Goal: Task Accomplishment & Management: Manage account settings

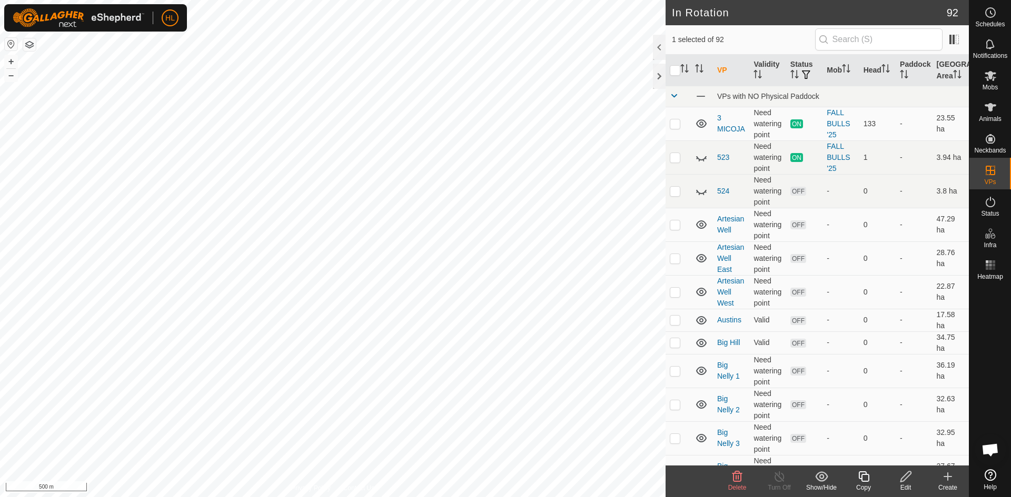
checkbox input "true"
checkbox input "false"
checkbox input "true"
checkbox input "false"
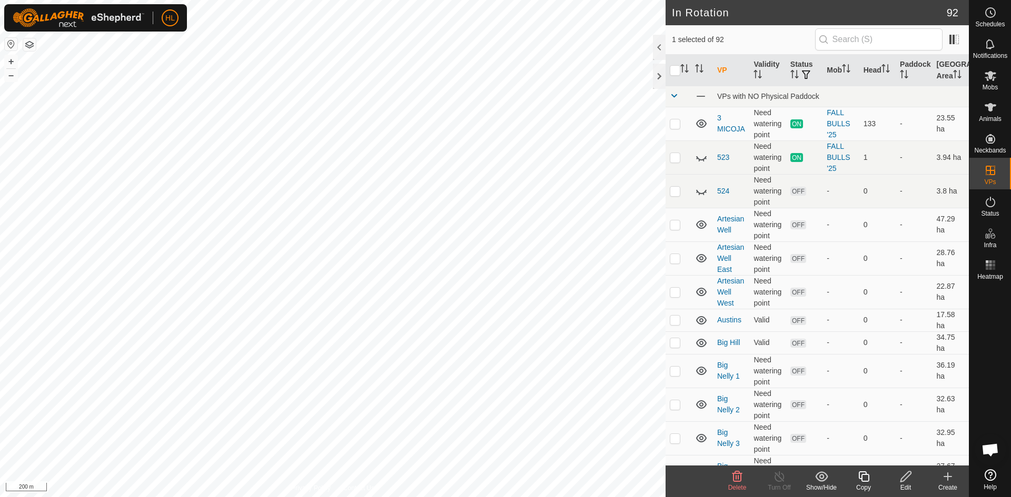
checkbox input "true"
click at [1001, 206] on div "Status" at bounding box center [990, 205] width 42 height 32
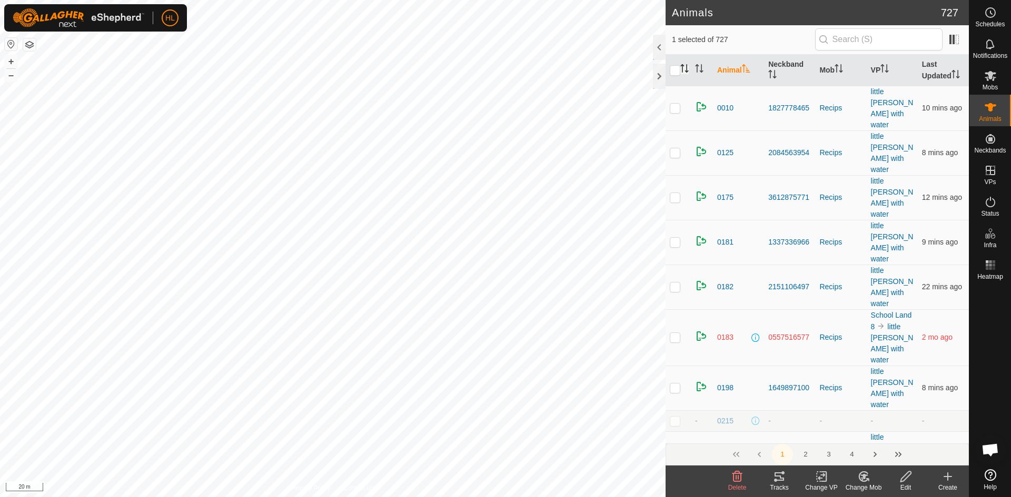
click at [684, 69] on icon "Activate to sort" at bounding box center [684, 68] width 8 height 8
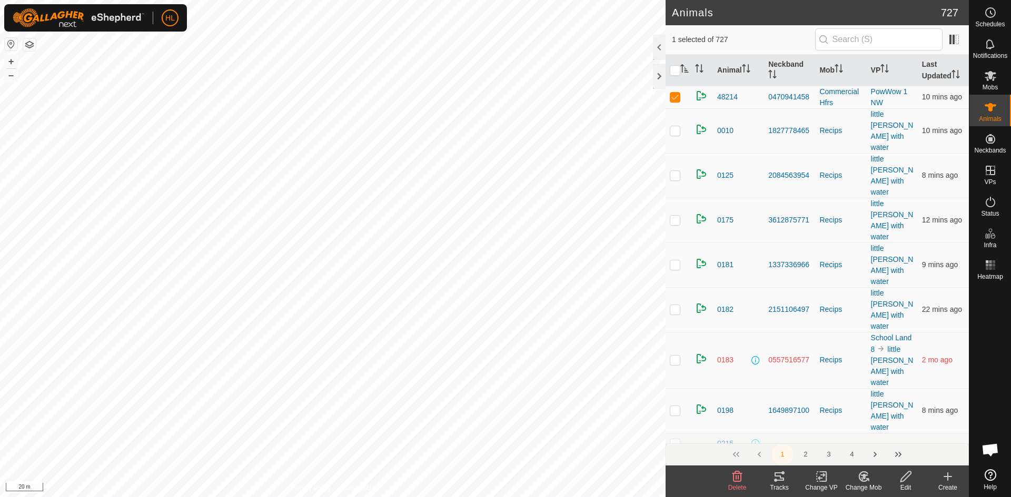
click at [688, 70] on icon "Activate to sort" at bounding box center [684, 68] width 8 height 8
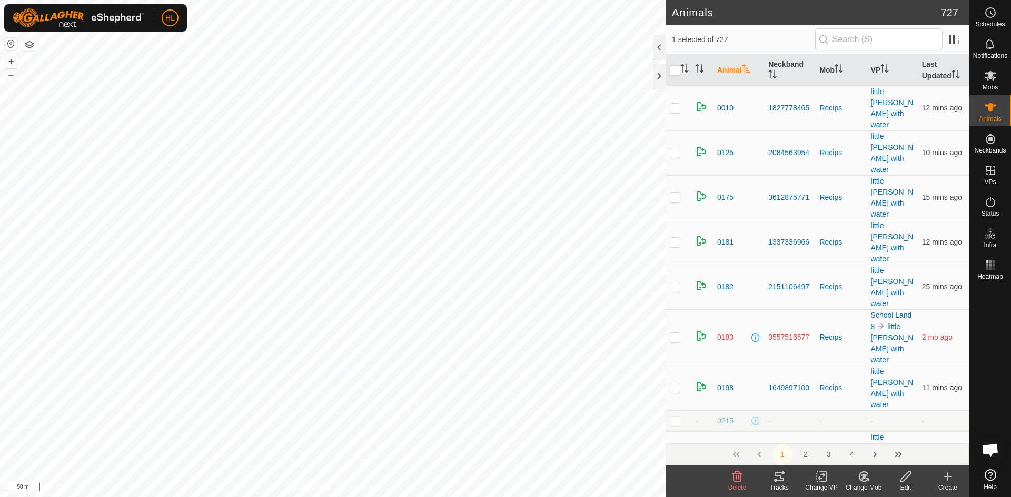
click at [683, 71] on icon "Activate to sort" at bounding box center [684, 68] width 8 height 8
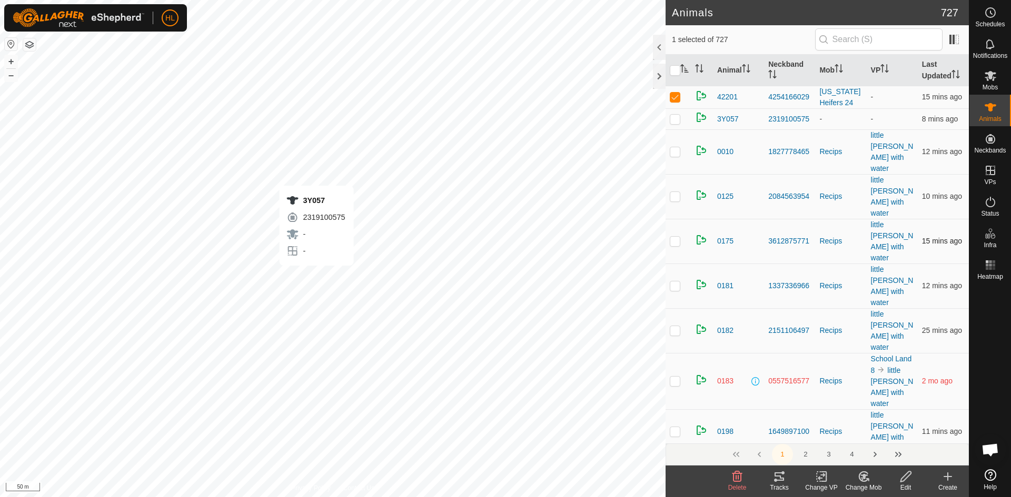
checkbox input "true"
checkbox input "false"
